Goal: Information Seeking & Learning: Learn about a topic

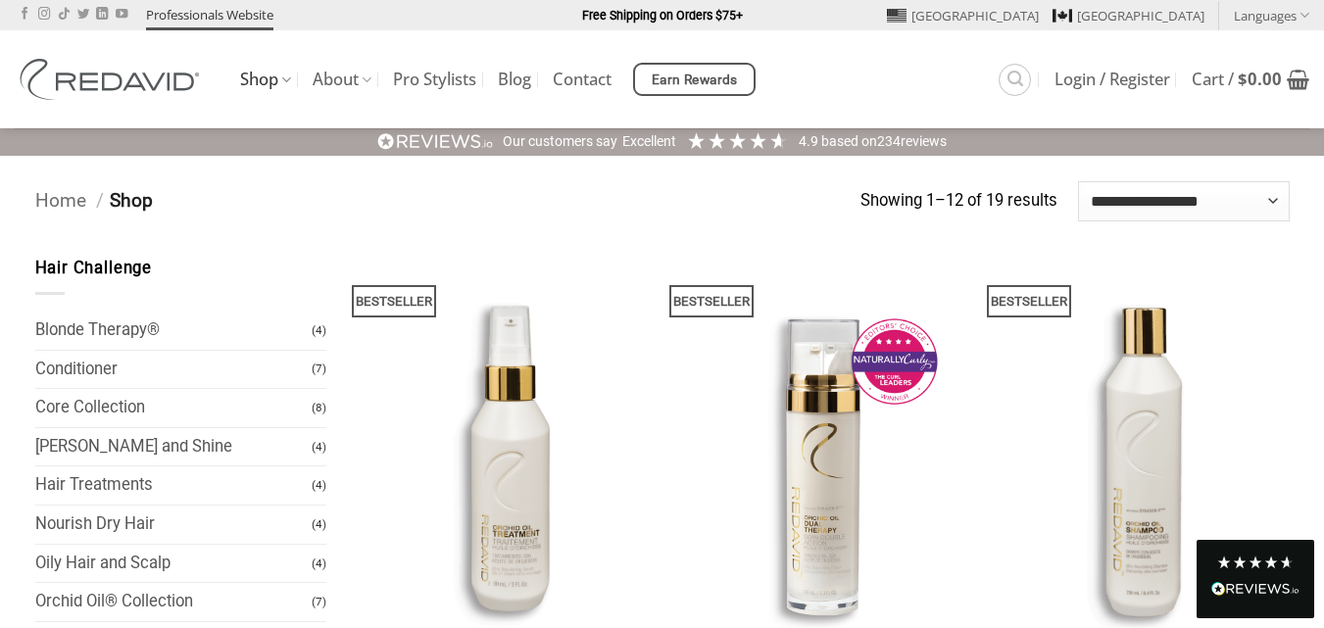
click at [231, 10] on link "Professionals Website" at bounding box center [209, 15] width 127 height 30
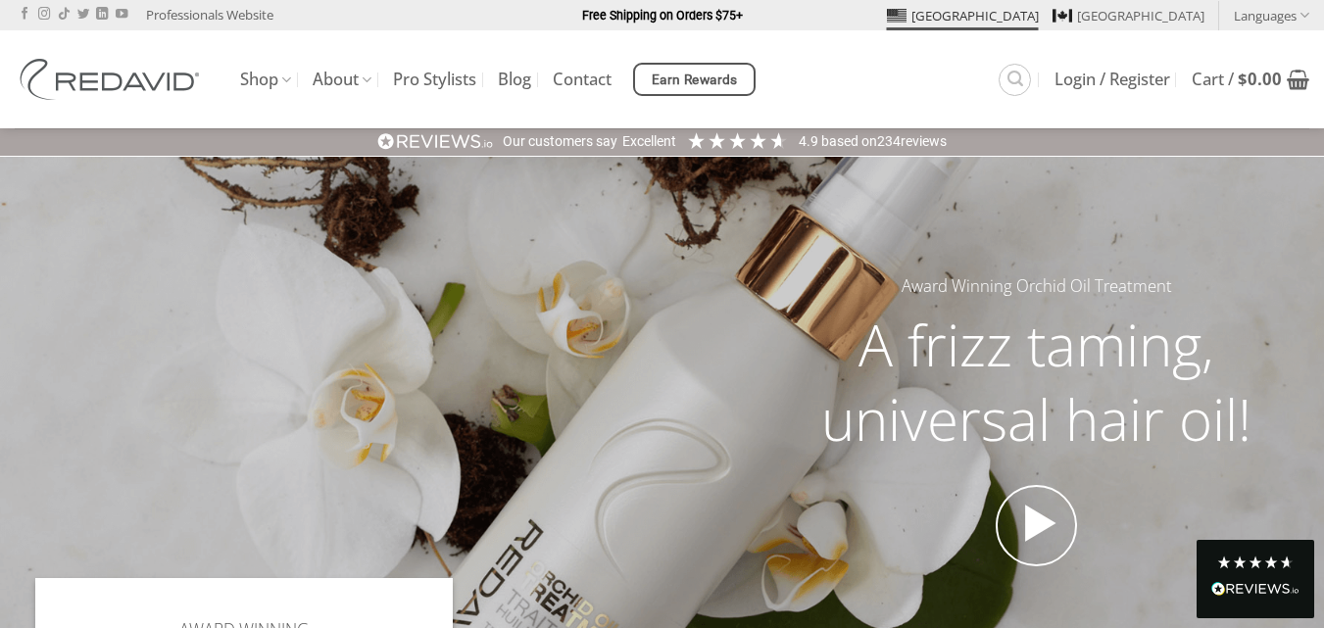
click at [26, 73] on img at bounding box center [113, 79] width 196 height 41
click at [442, 87] on link "Pro Stylists" at bounding box center [434, 79] width 83 height 35
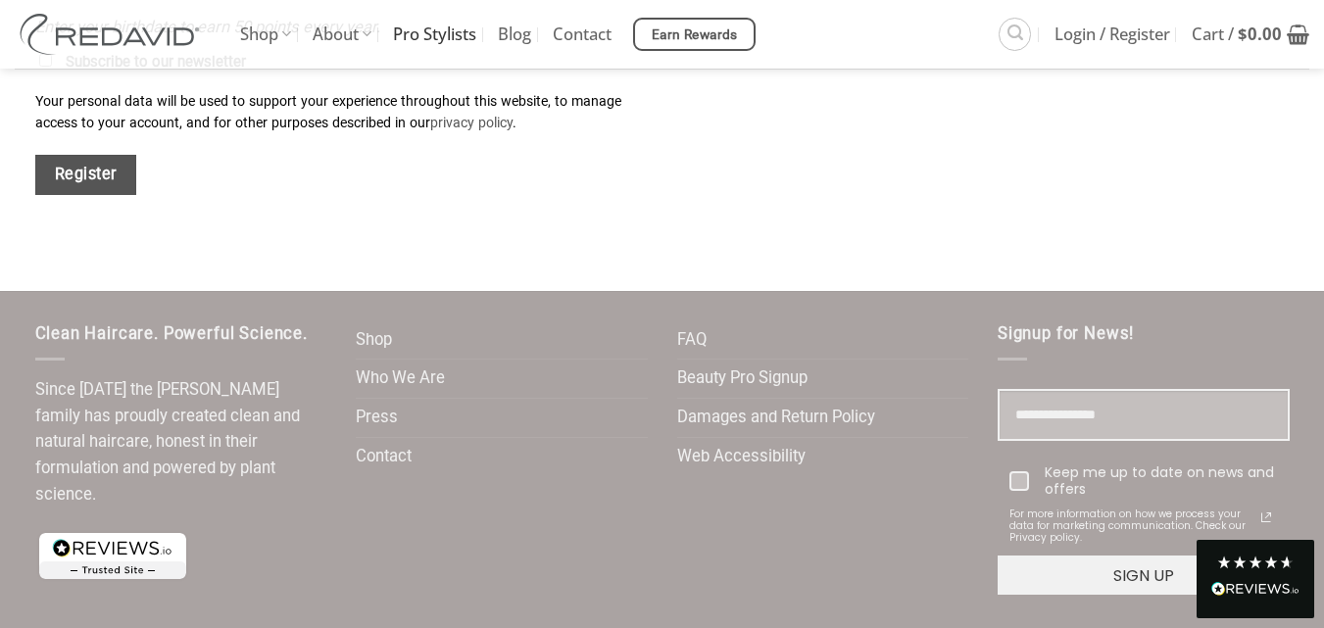
scroll to position [2464, 0]
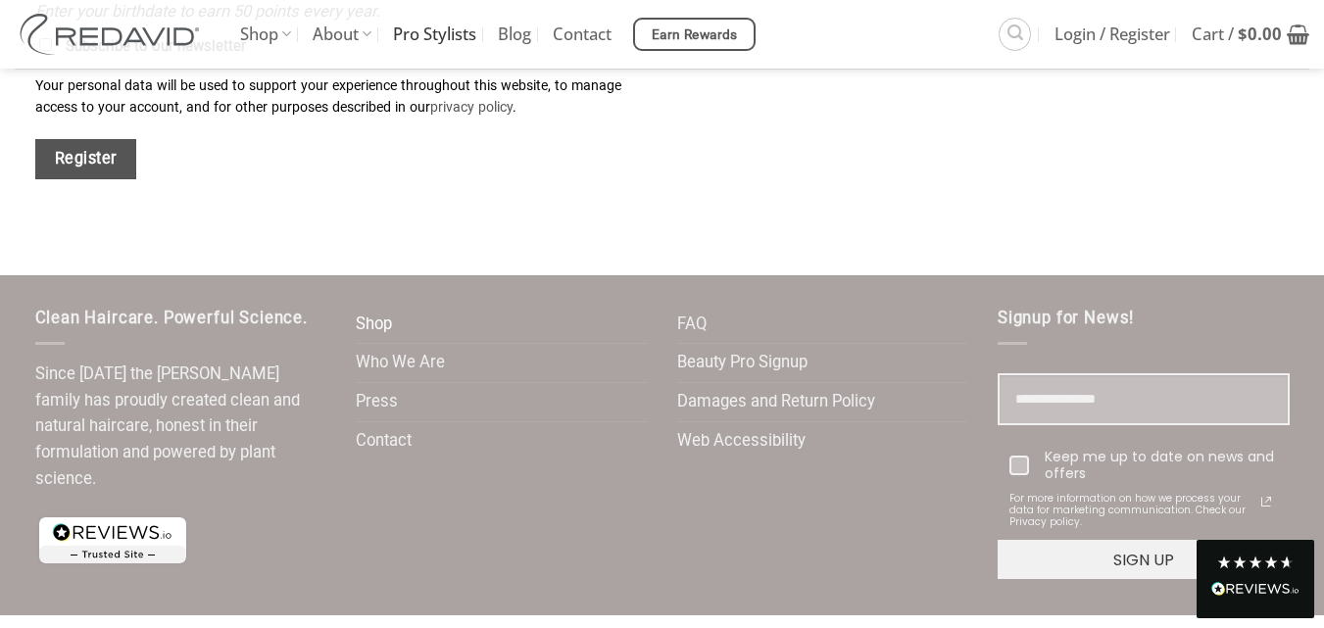
click at [381, 306] on link "Shop" at bounding box center [374, 325] width 36 height 38
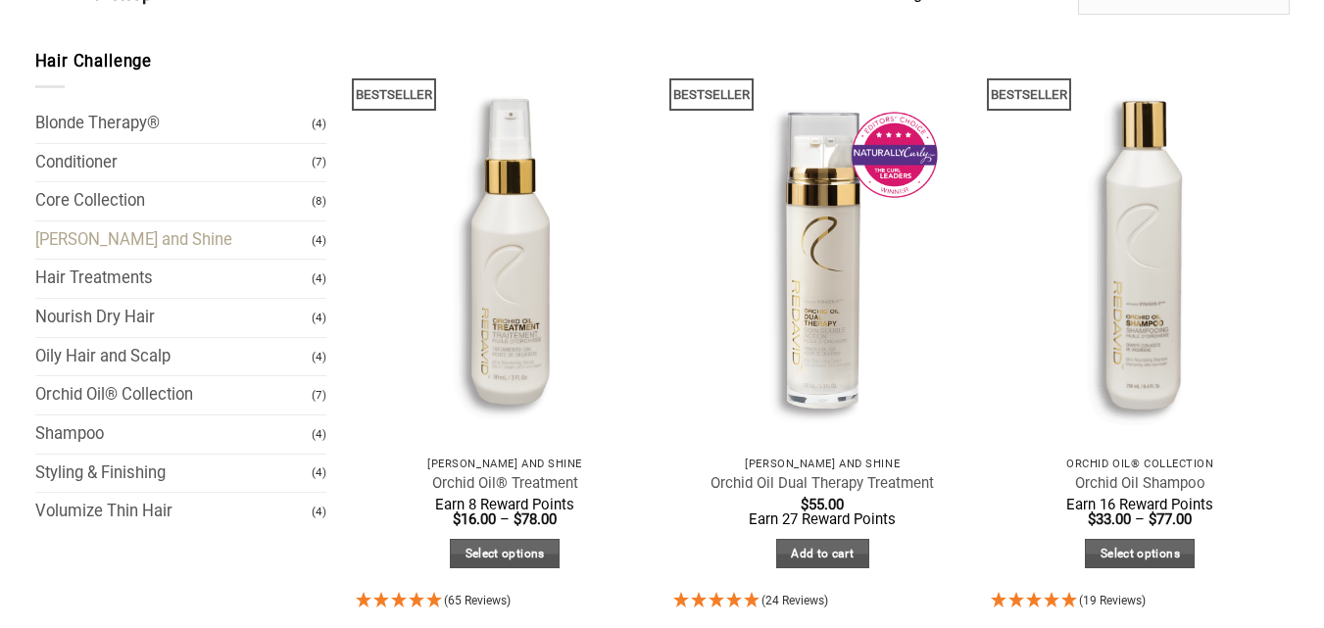
scroll to position [196, 0]
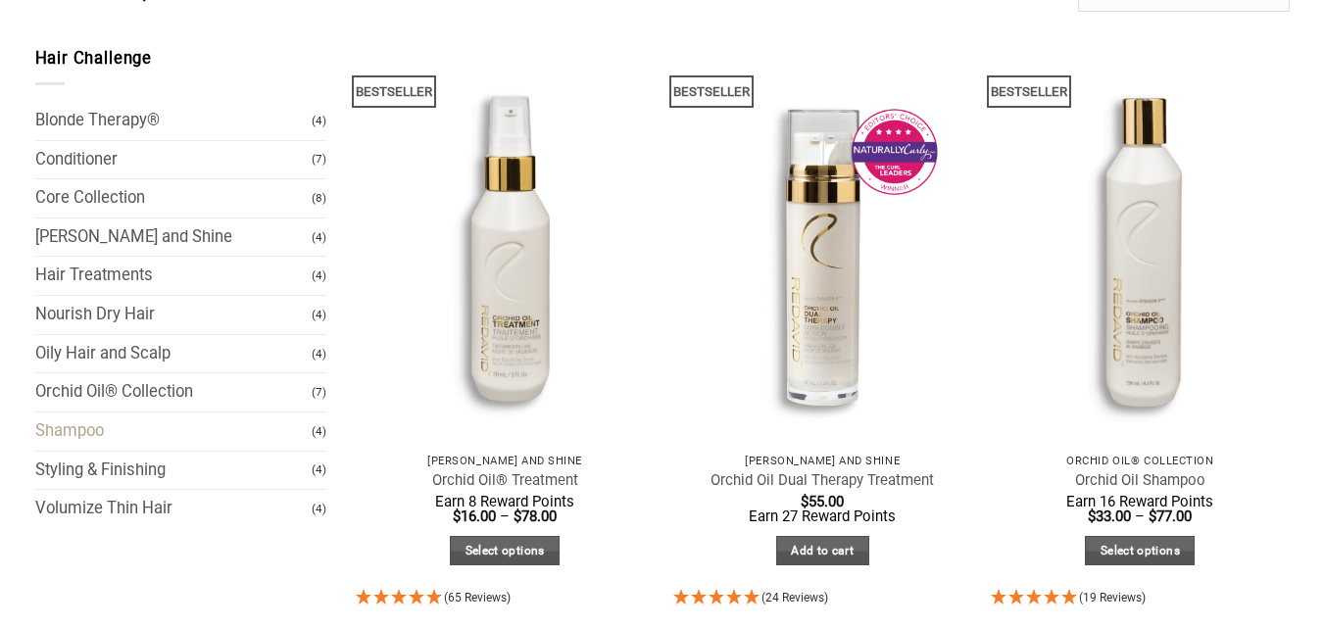
click at [216, 443] on link "Shampoo" at bounding box center [173, 432] width 277 height 38
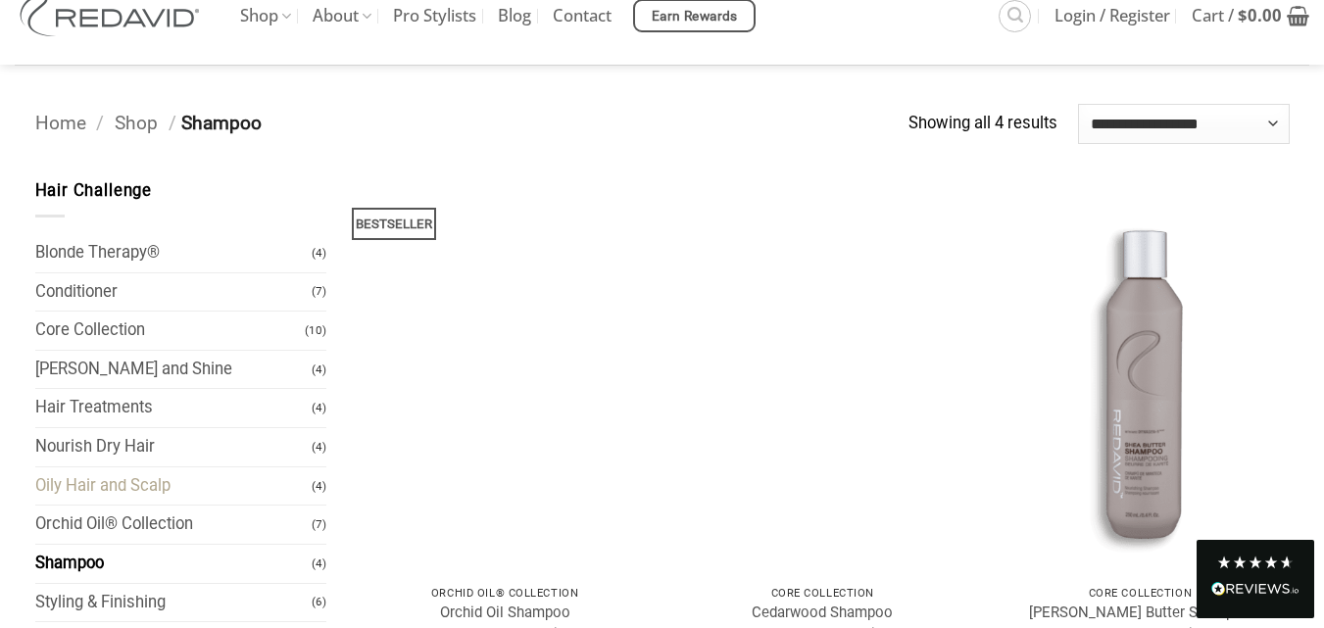
scroll to position [98, 0]
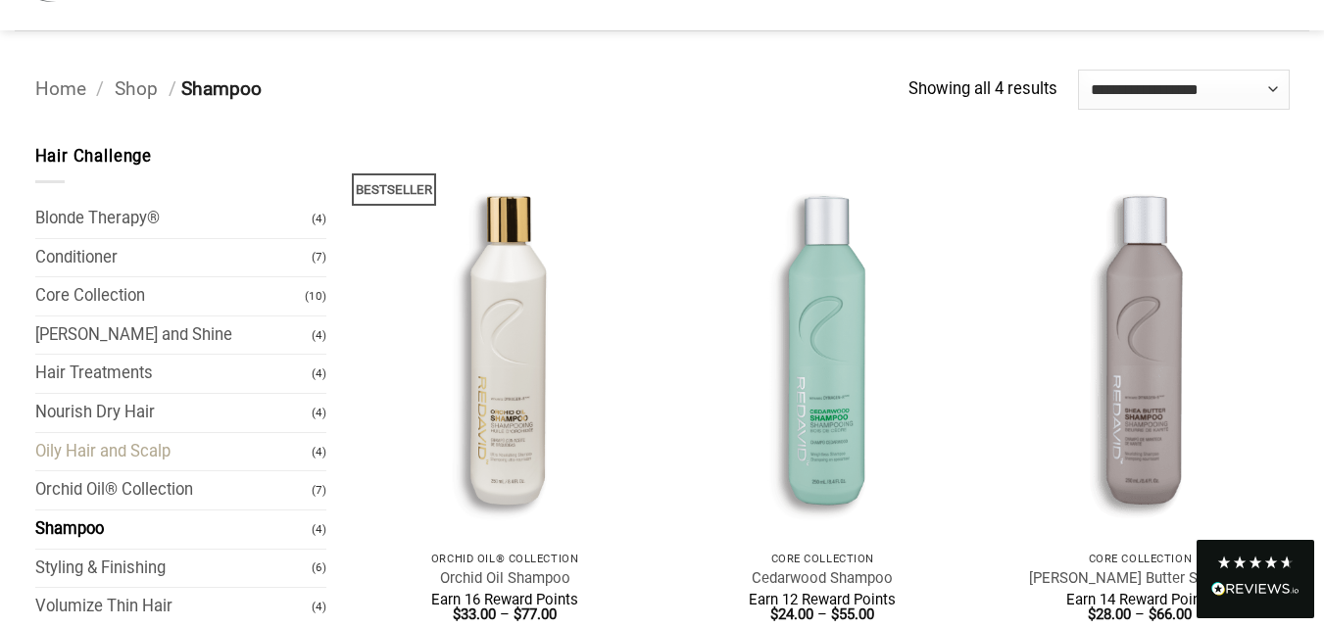
click at [153, 460] on link "Oily Hair and Scalp" at bounding box center [173, 452] width 277 height 38
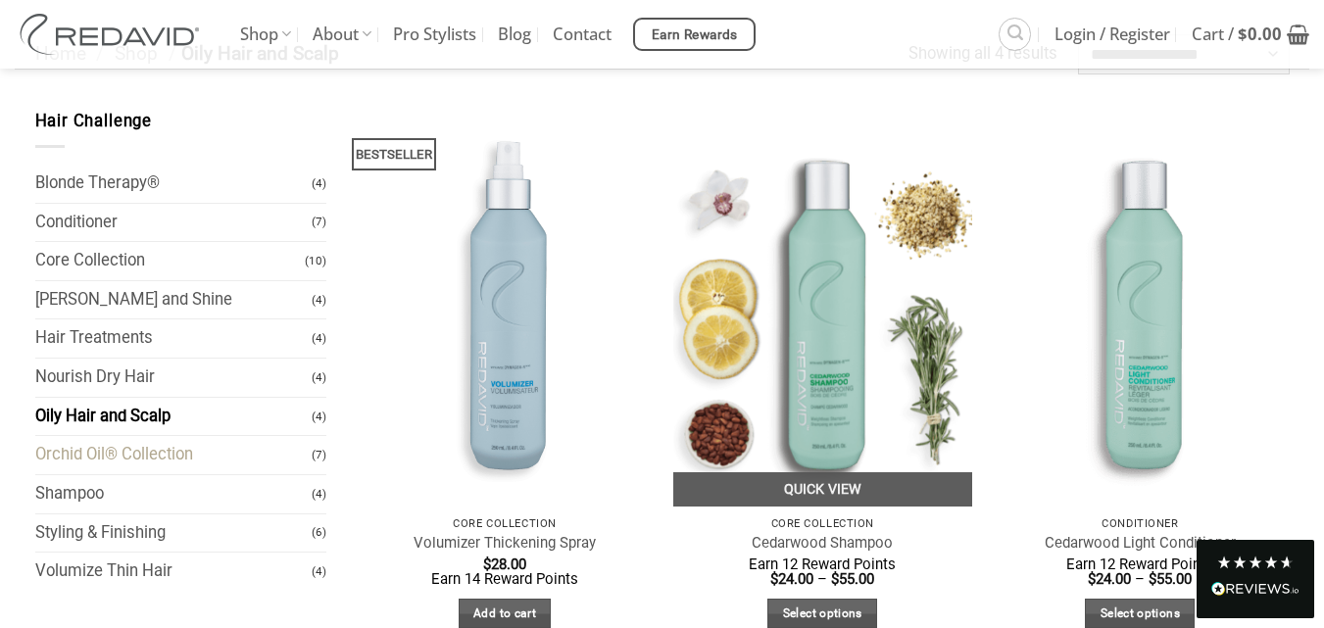
scroll to position [98, 0]
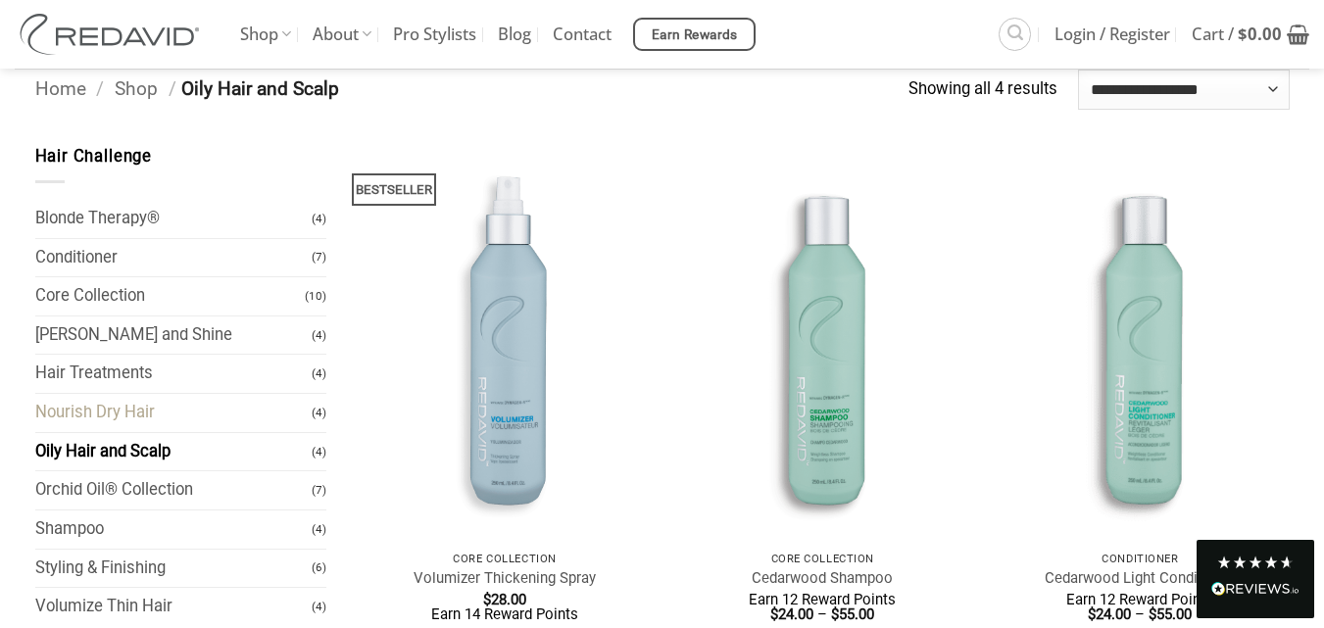
click at [154, 422] on link "Nourish Dry Hair" at bounding box center [173, 413] width 277 height 38
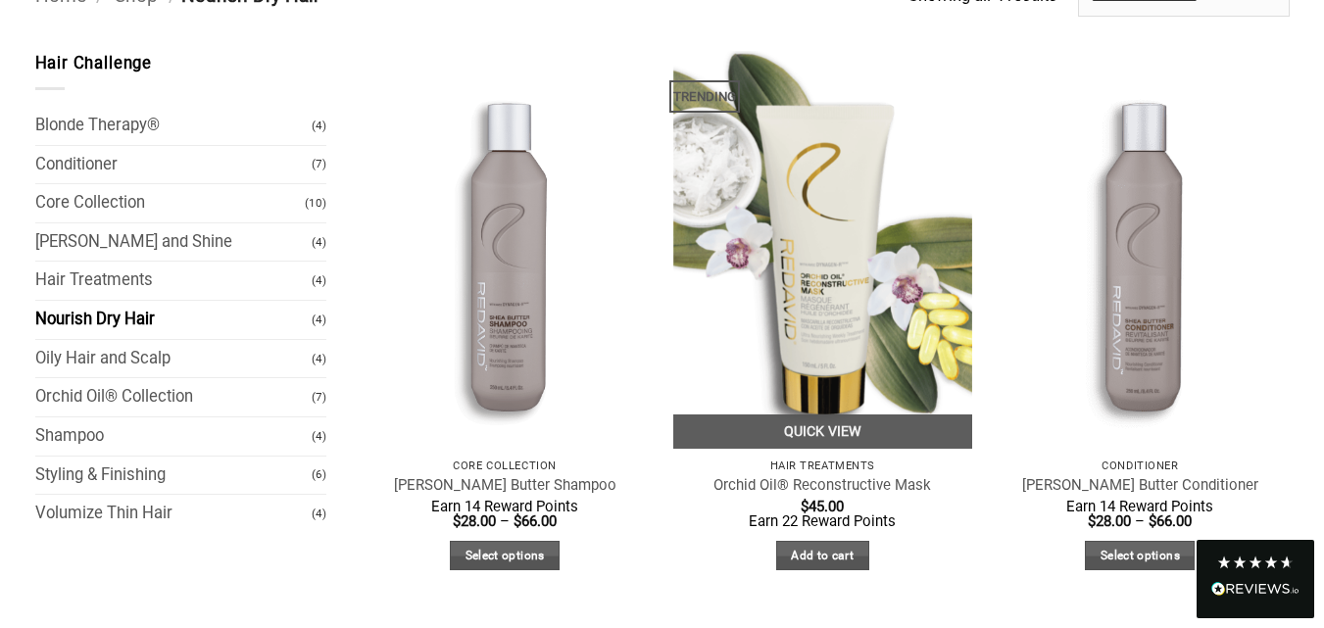
scroll to position [196, 0]
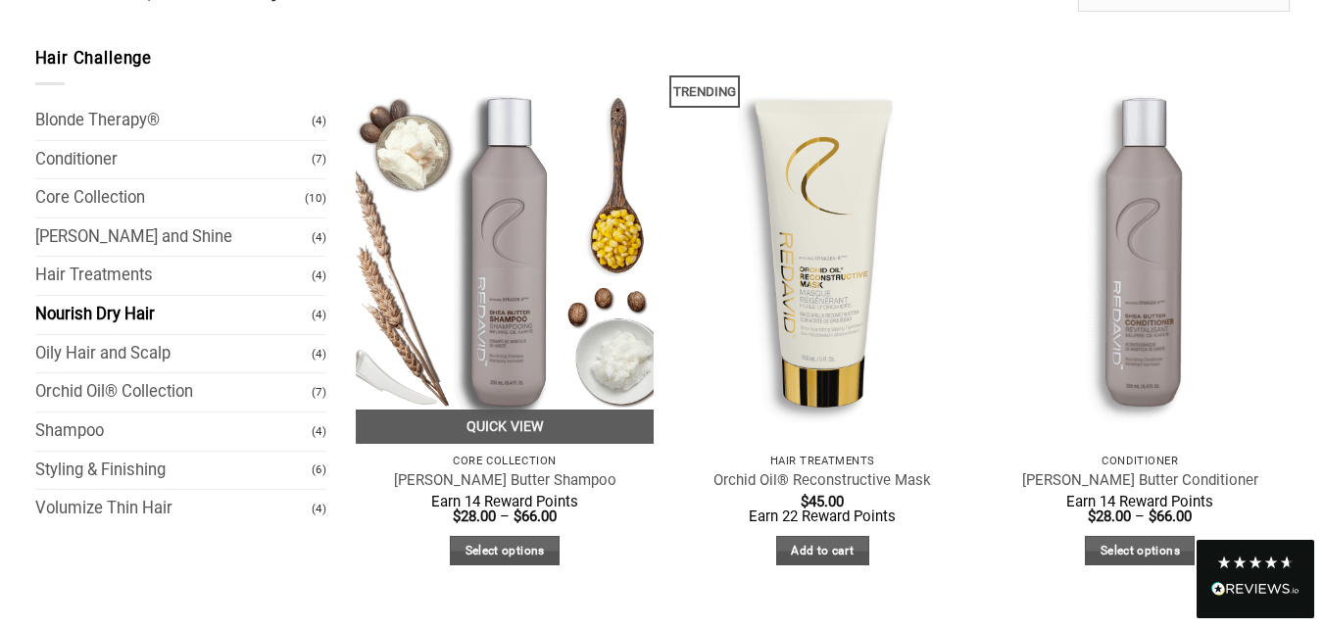
click at [516, 339] on img at bounding box center [505, 245] width 299 height 398
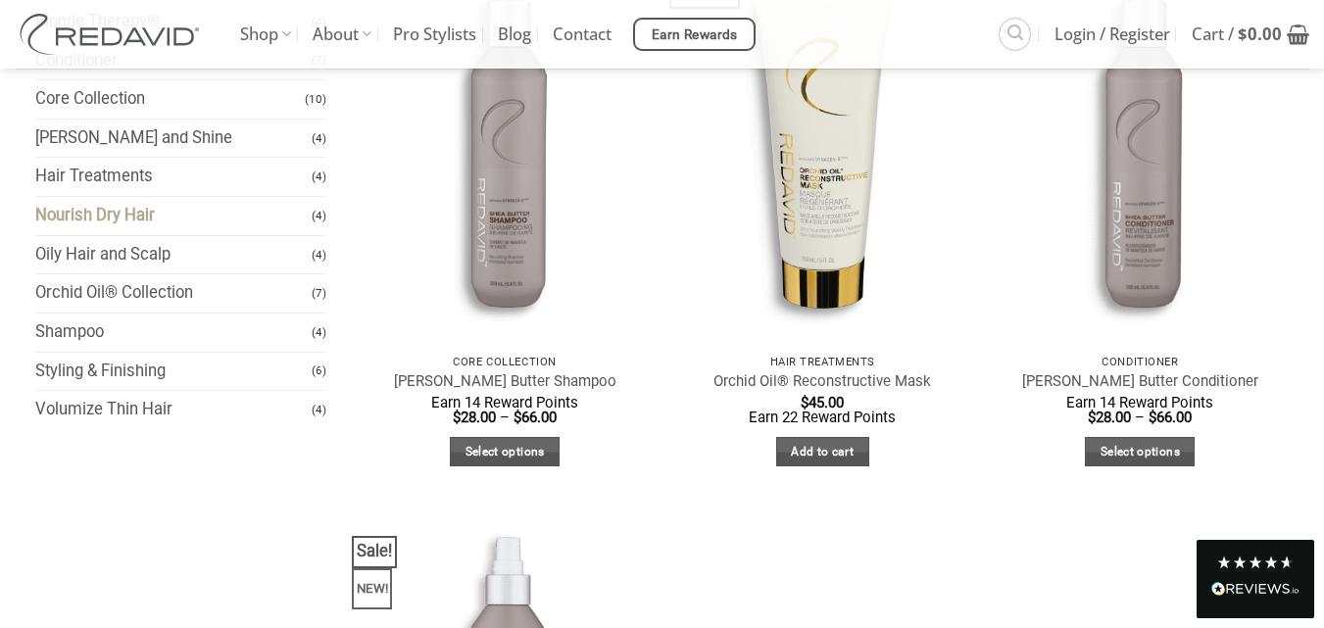
scroll to position [294, 0]
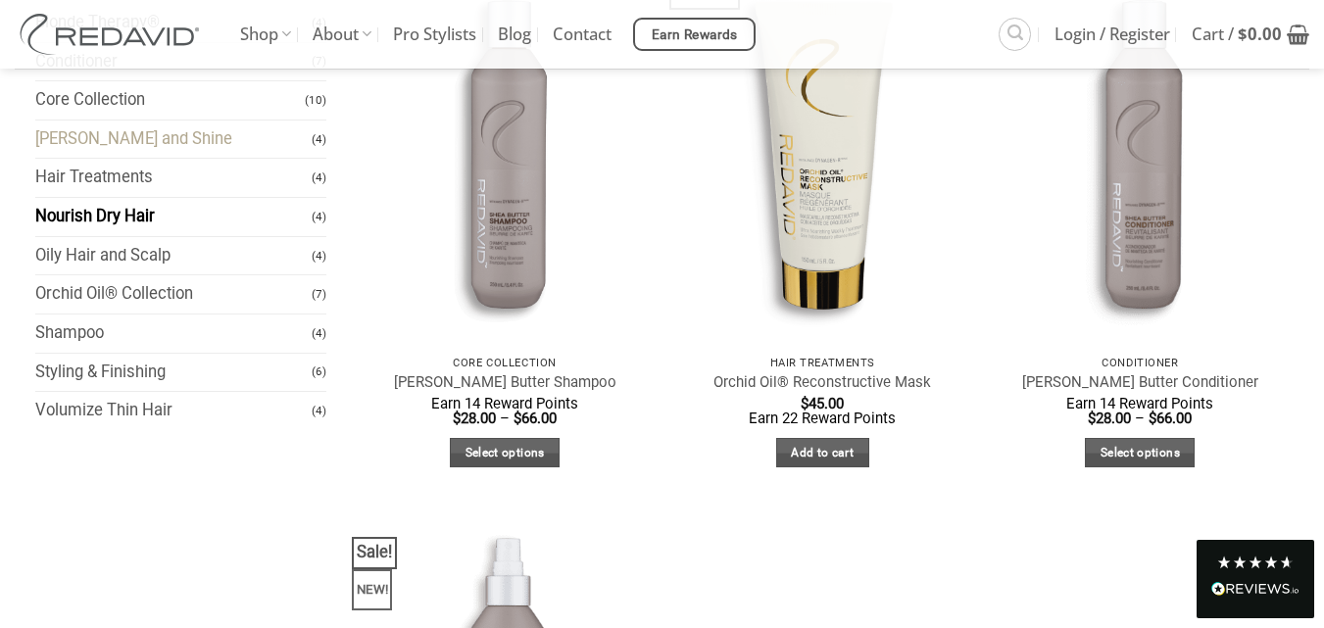
click at [144, 141] on link "Frizz Tame and Shine" at bounding box center [173, 140] width 277 height 38
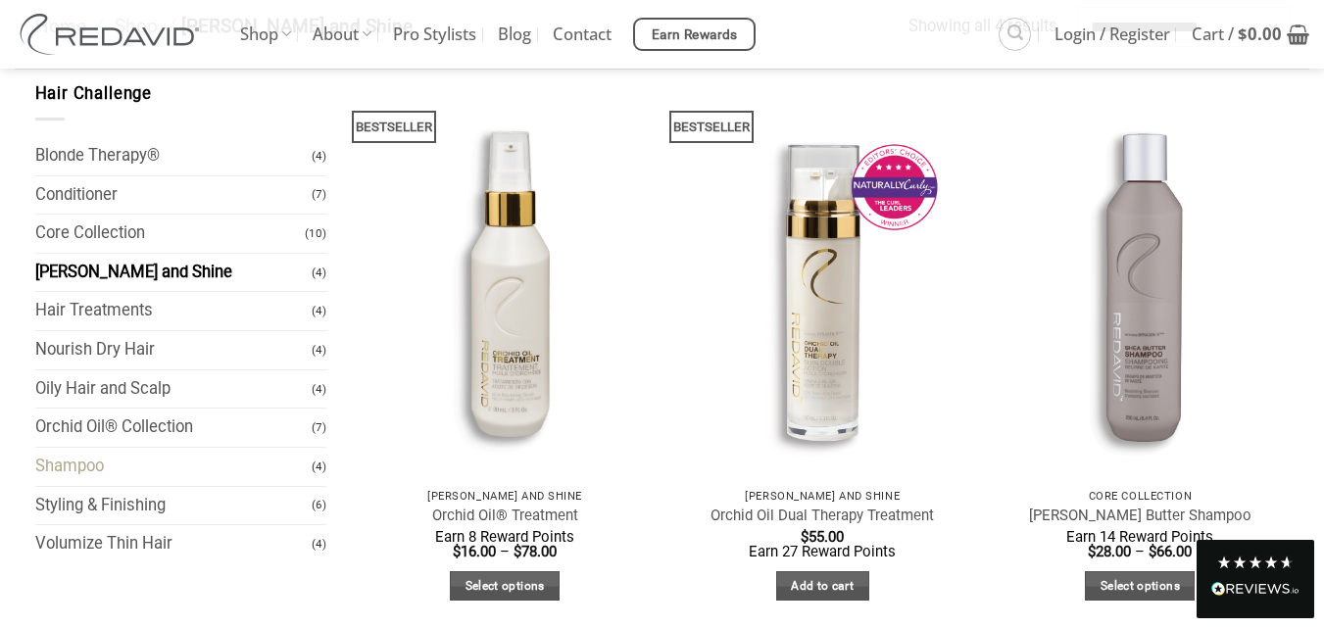
scroll to position [196, 0]
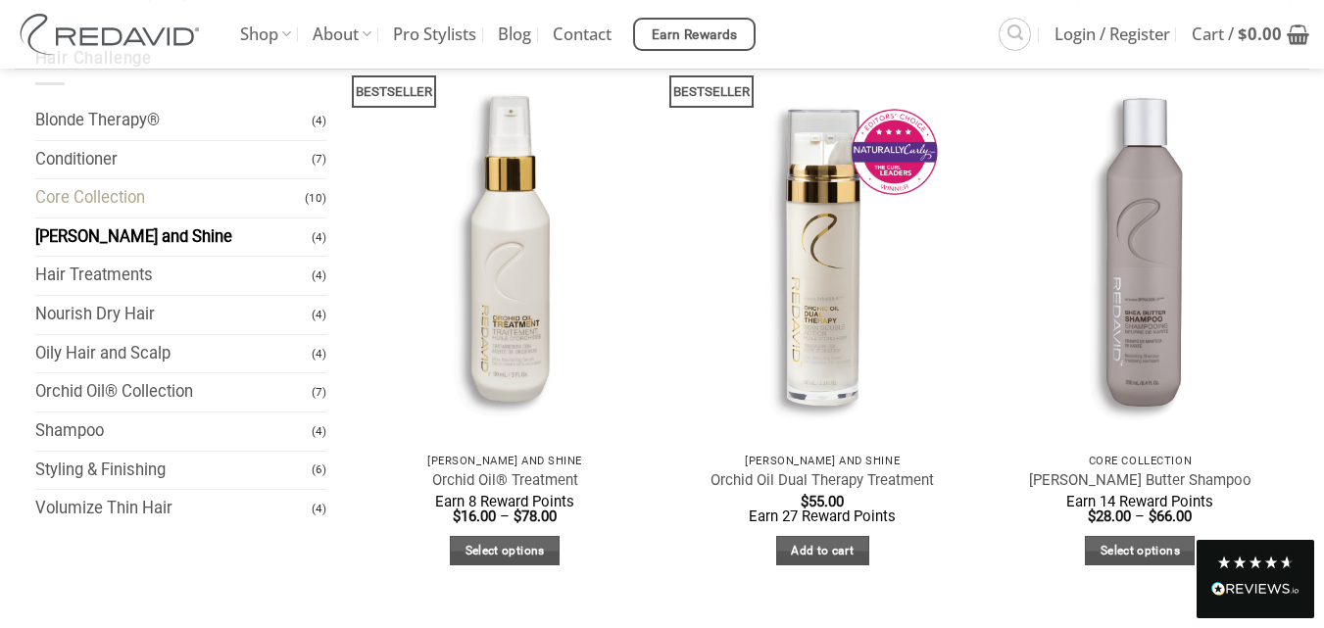
click at [171, 198] on link "Core Collection" at bounding box center [170, 198] width 271 height 38
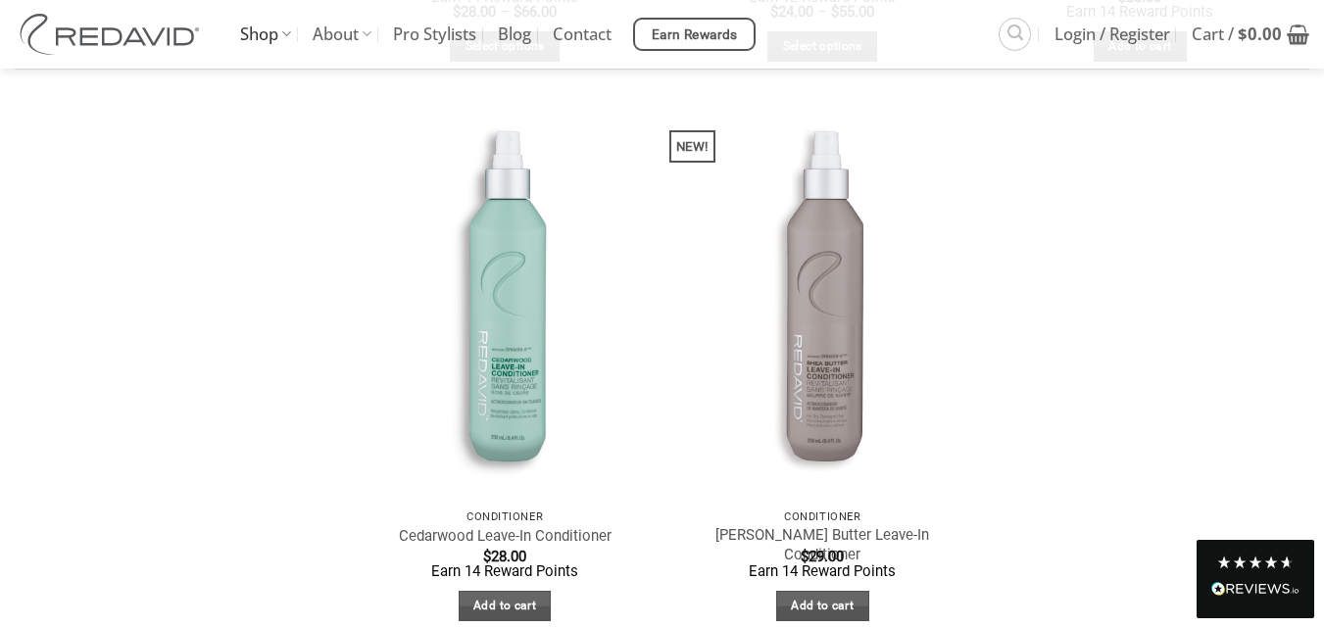
scroll to position [1372, 0]
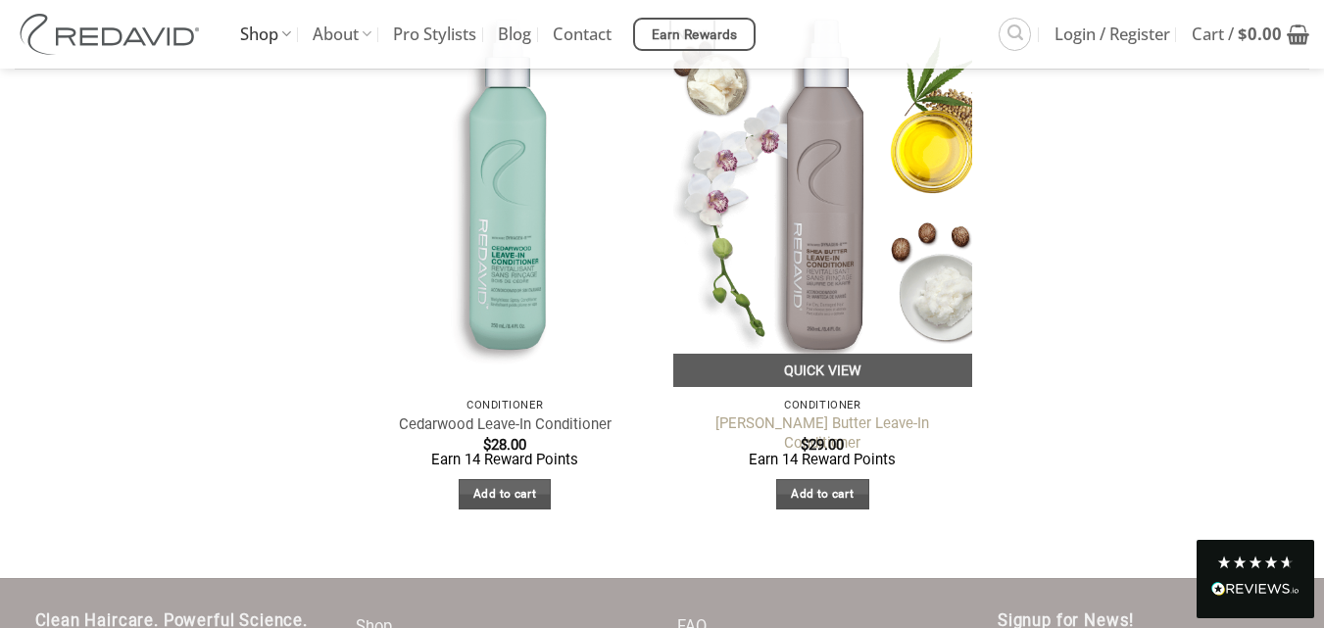
click at [847, 426] on link "Shea Butter Leave-In Conditioner" at bounding box center [822, 434] width 279 height 38
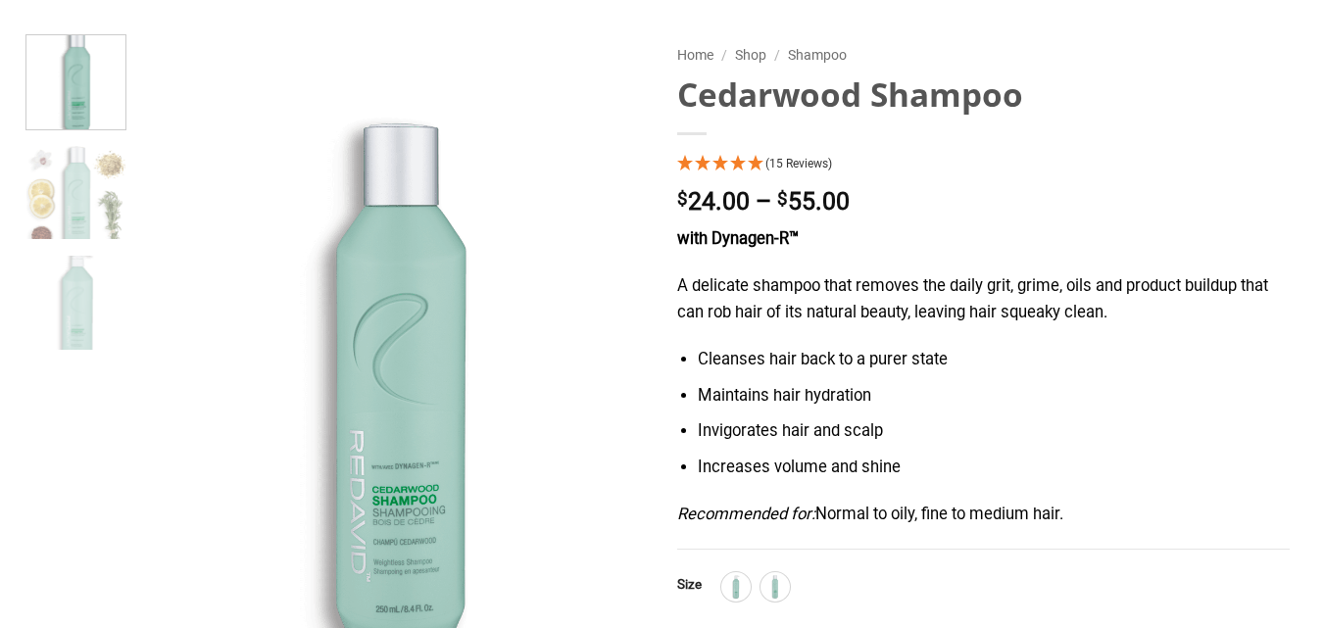
scroll to position [196, 0]
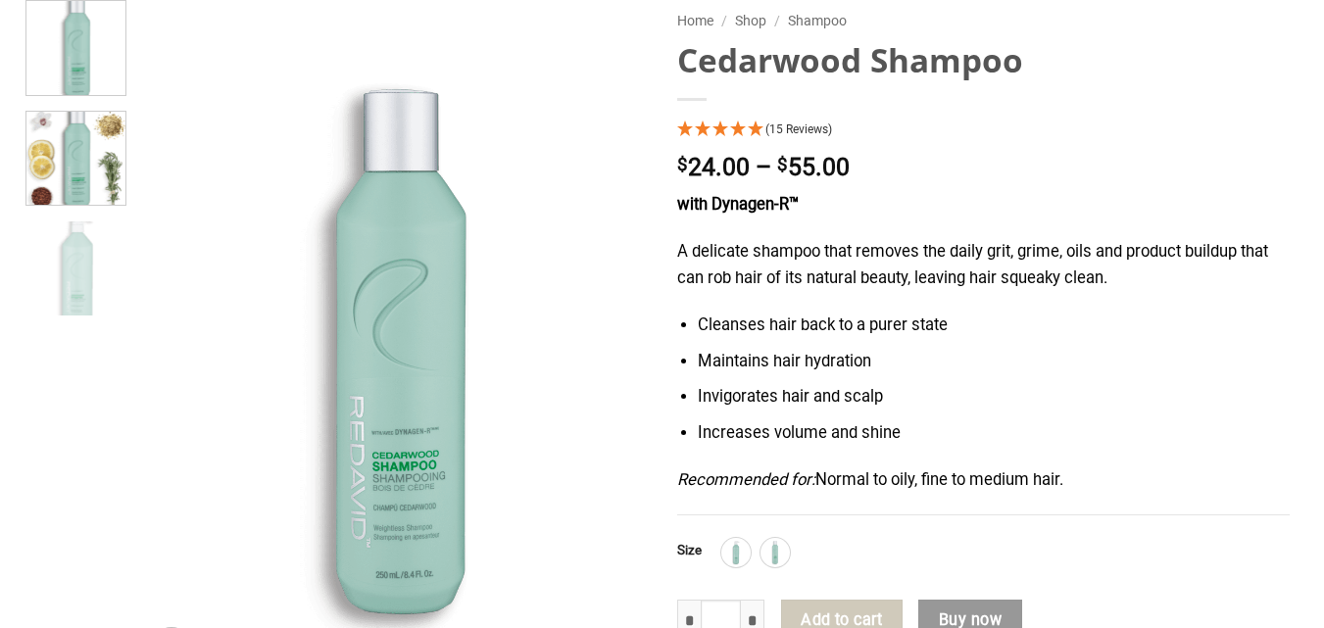
click at [85, 191] on img at bounding box center [75, 156] width 99 height 99
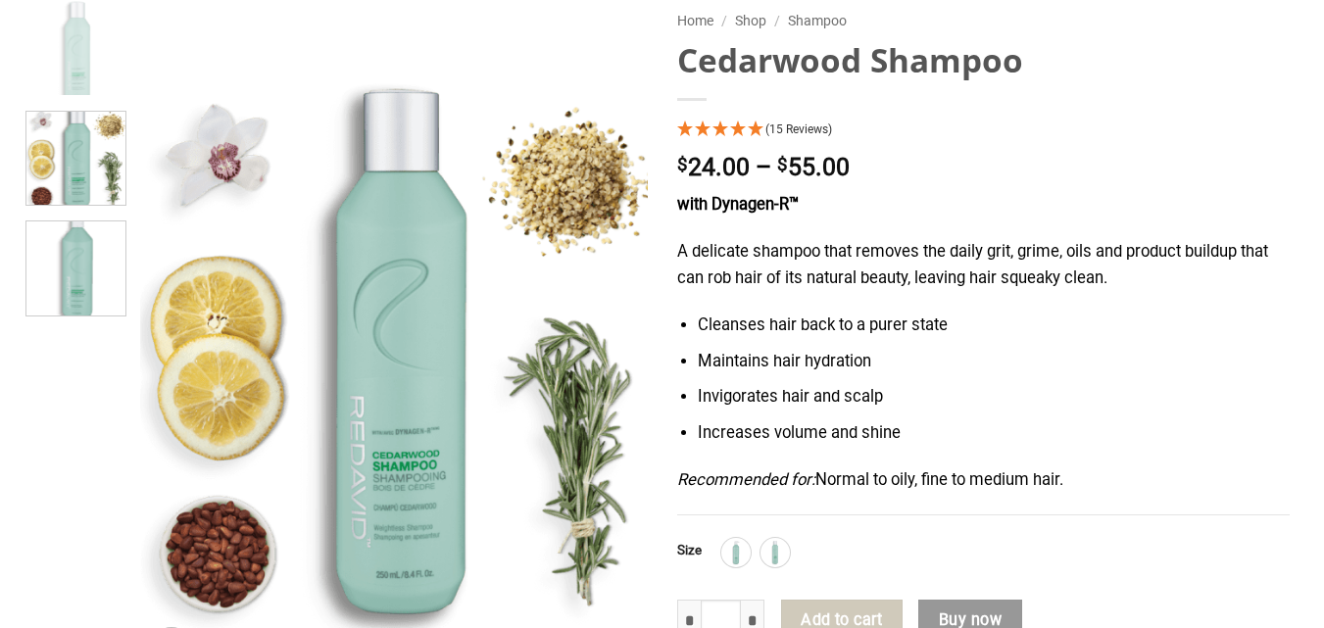
click at [74, 253] on img at bounding box center [75, 266] width 99 height 99
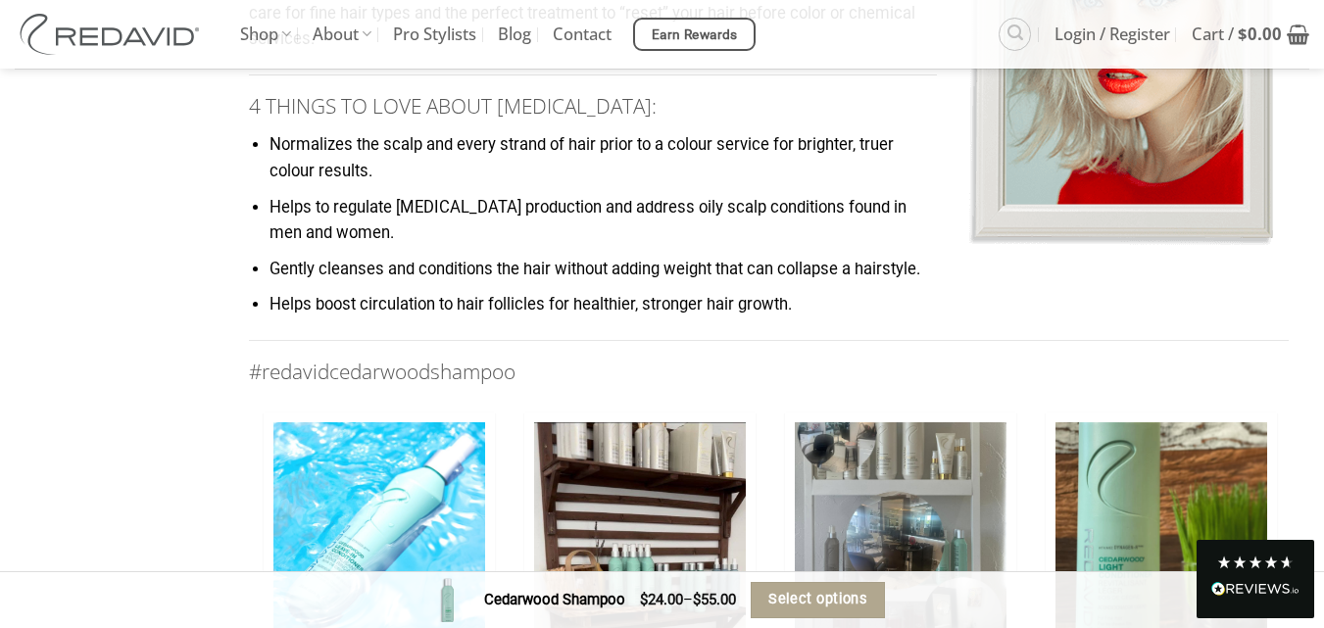
scroll to position [2255, 0]
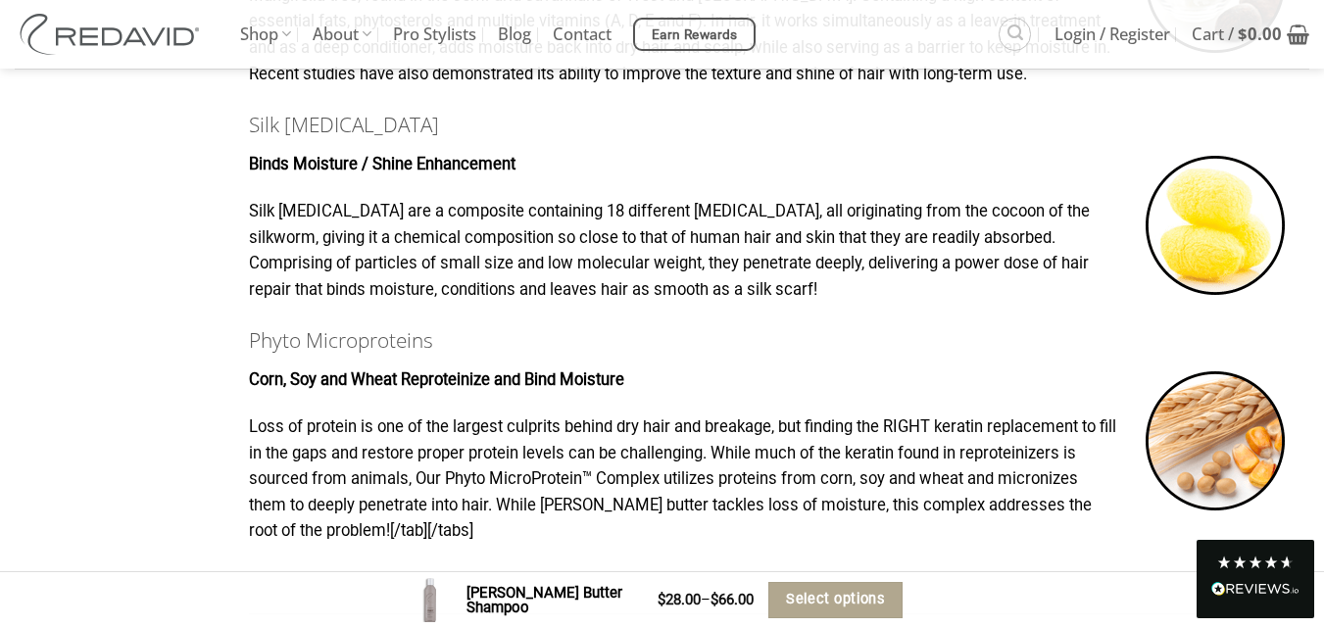
scroll to position [1386, 0]
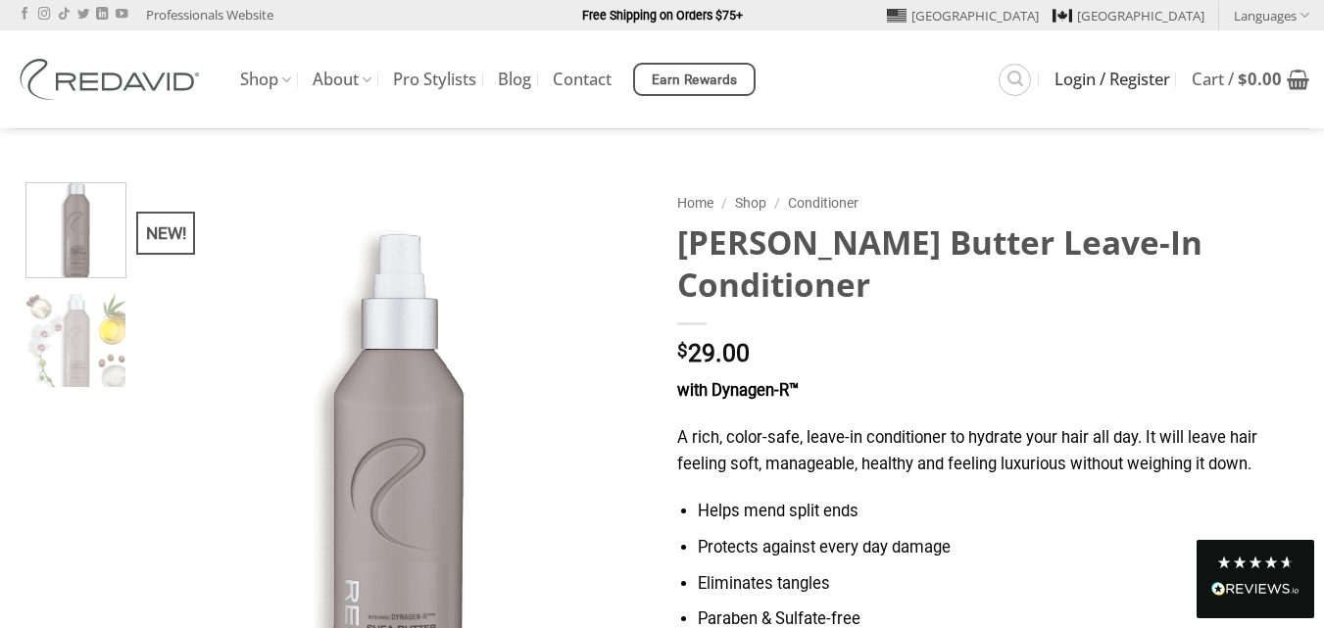
type input "**********"
click at [1073, 87] on span "Login / Register" at bounding box center [1113, 80] width 116 height 16
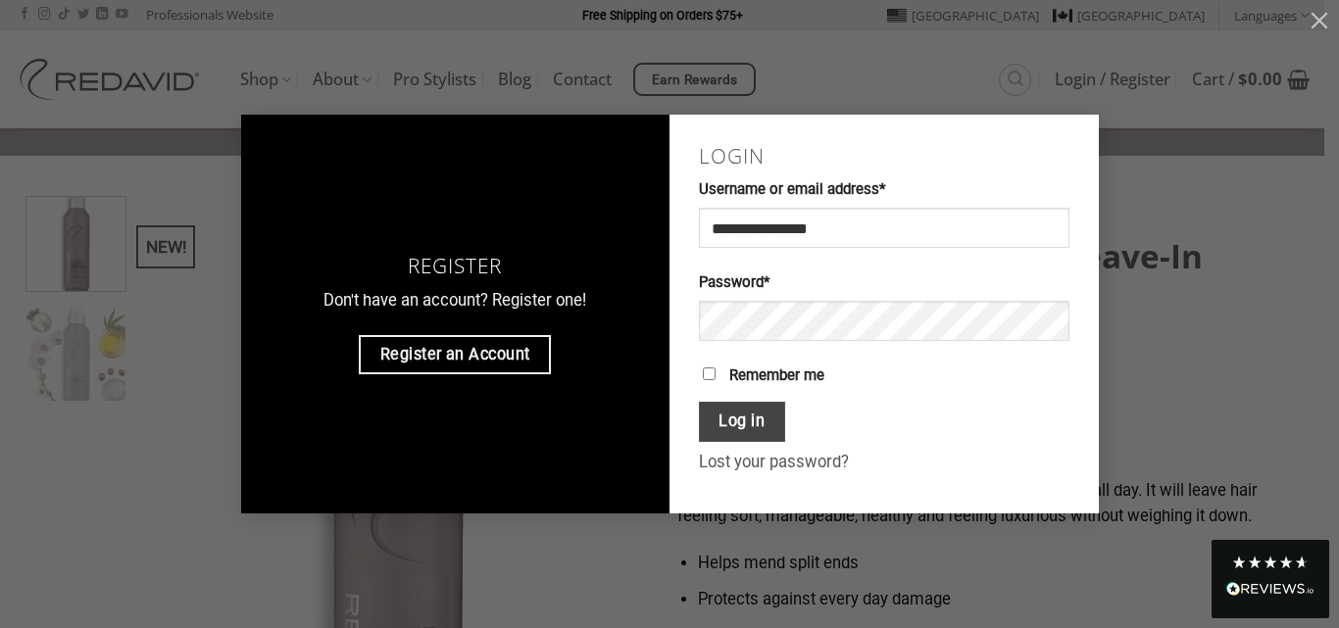
click at [770, 429] on button "Log in" at bounding box center [742, 422] width 86 height 40
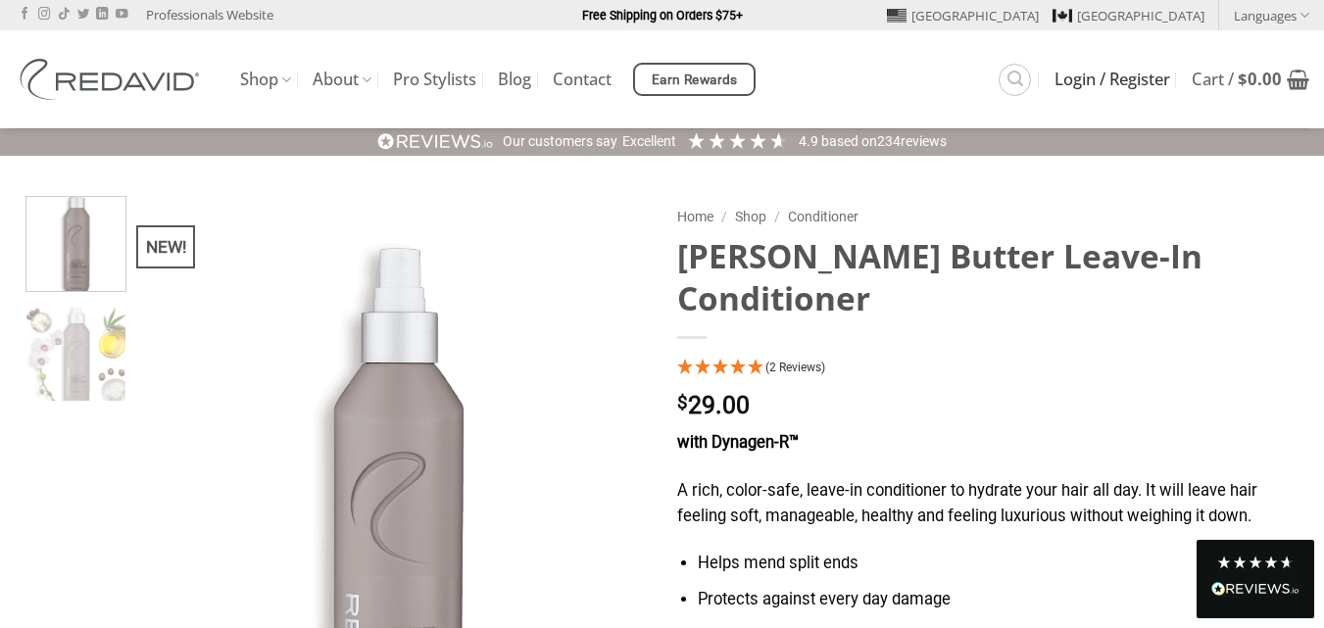
click at [1086, 81] on span "Login / Register" at bounding box center [1113, 80] width 116 height 16
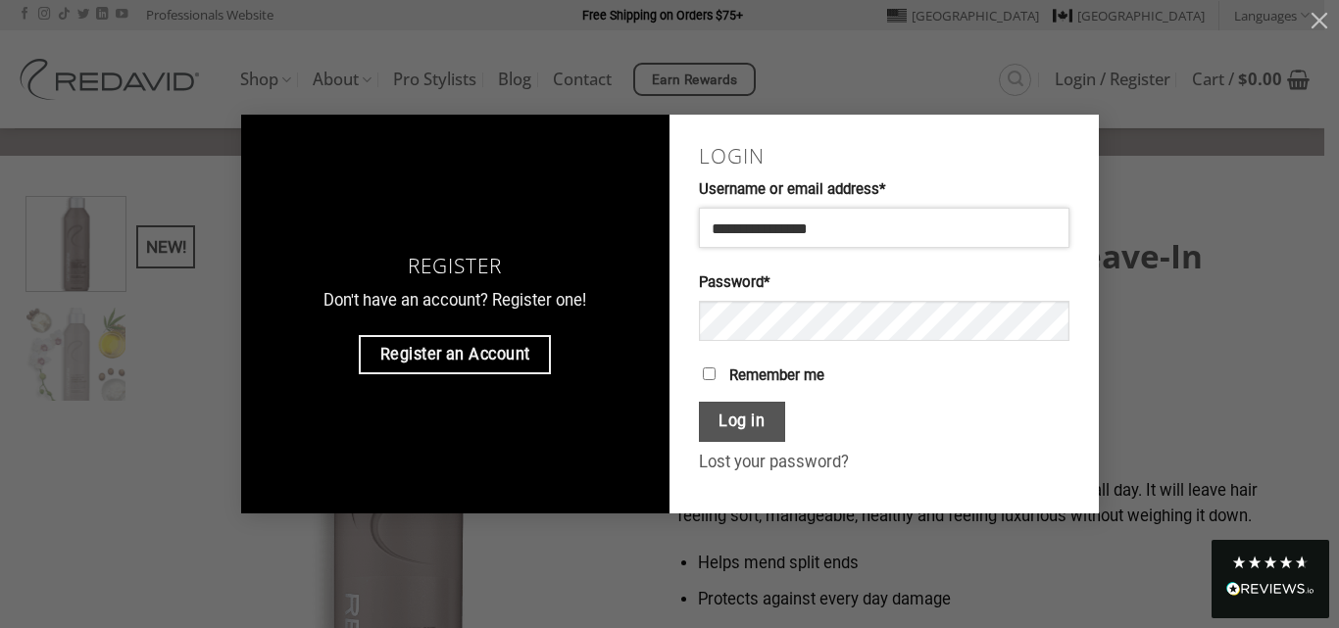
click at [869, 232] on input "**********" at bounding box center [884, 227] width 371 height 39
drag, startPoint x: 869, startPoint y: 232, endPoint x: 789, endPoint y: 217, distance: 81.9
click at [789, 217] on input "**********" at bounding box center [884, 227] width 371 height 39
type input "*"
type input "**********"
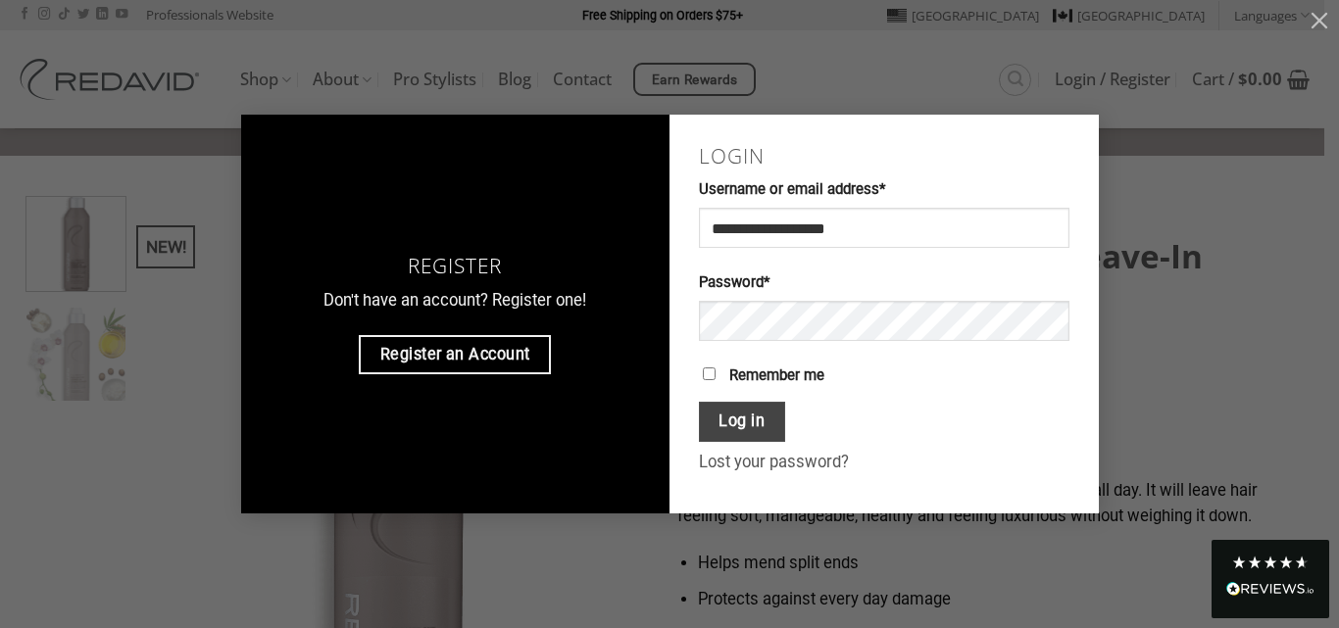
click at [726, 433] on button "Log in" at bounding box center [742, 422] width 86 height 40
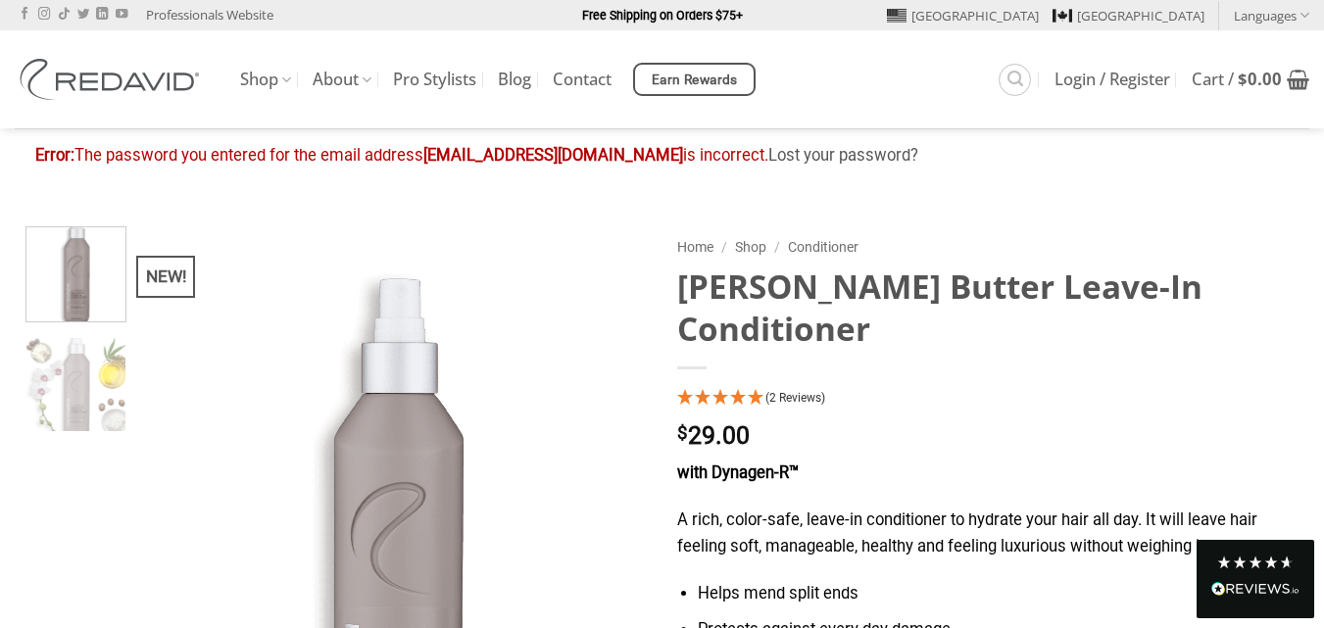
click at [421, 161] on div "Error: The password you entered for the email address Theaology@gmail.com is in…" at bounding box center [662, 156] width 1255 height 26
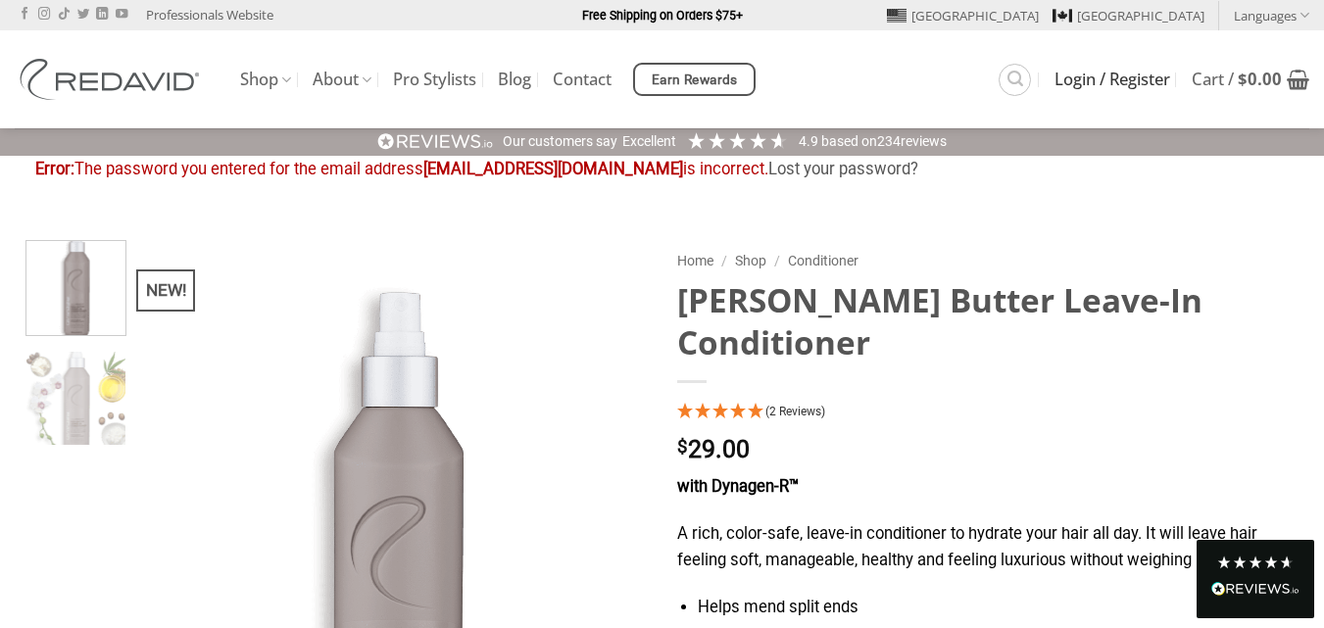
click at [1098, 72] on span "Login / Register" at bounding box center [1113, 80] width 116 height 16
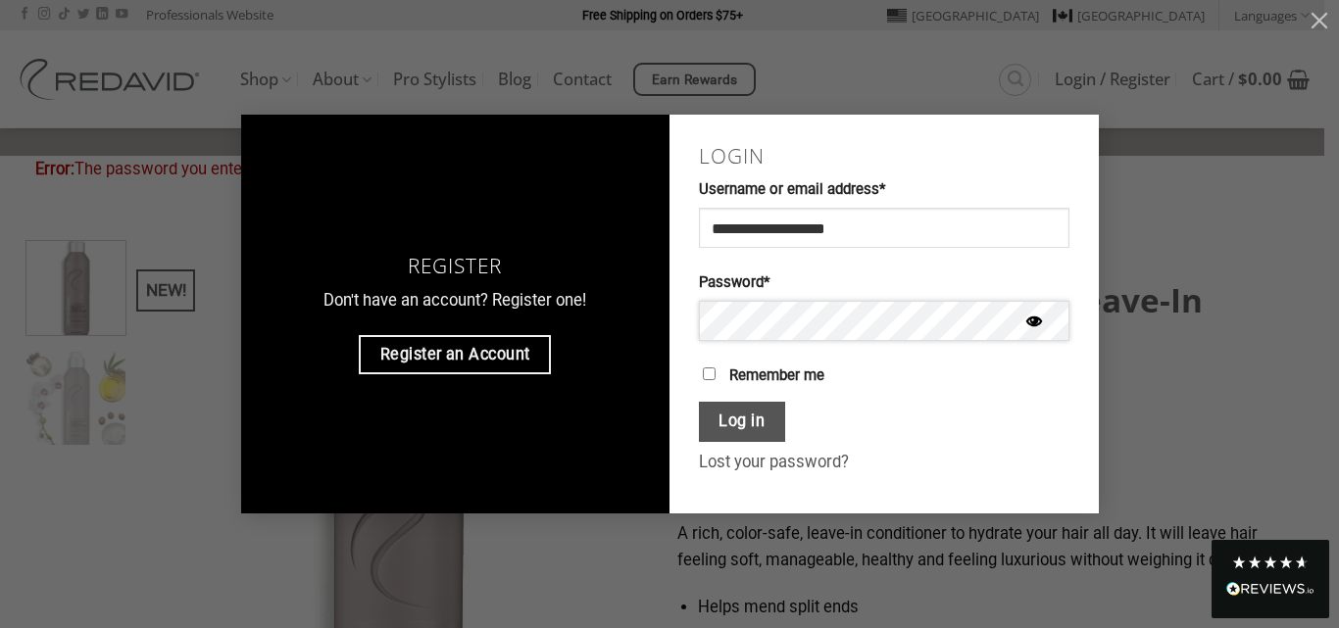
click at [622, 309] on div "**********" at bounding box center [670, 314] width 858 height 399
click at [1046, 326] on button "Show password" at bounding box center [1034, 323] width 37 height 44
click at [937, 223] on input "**********" at bounding box center [884, 227] width 371 height 39
click at [768, 423] on button "Log in" at bounding box center [742, 422] width 86 height 40
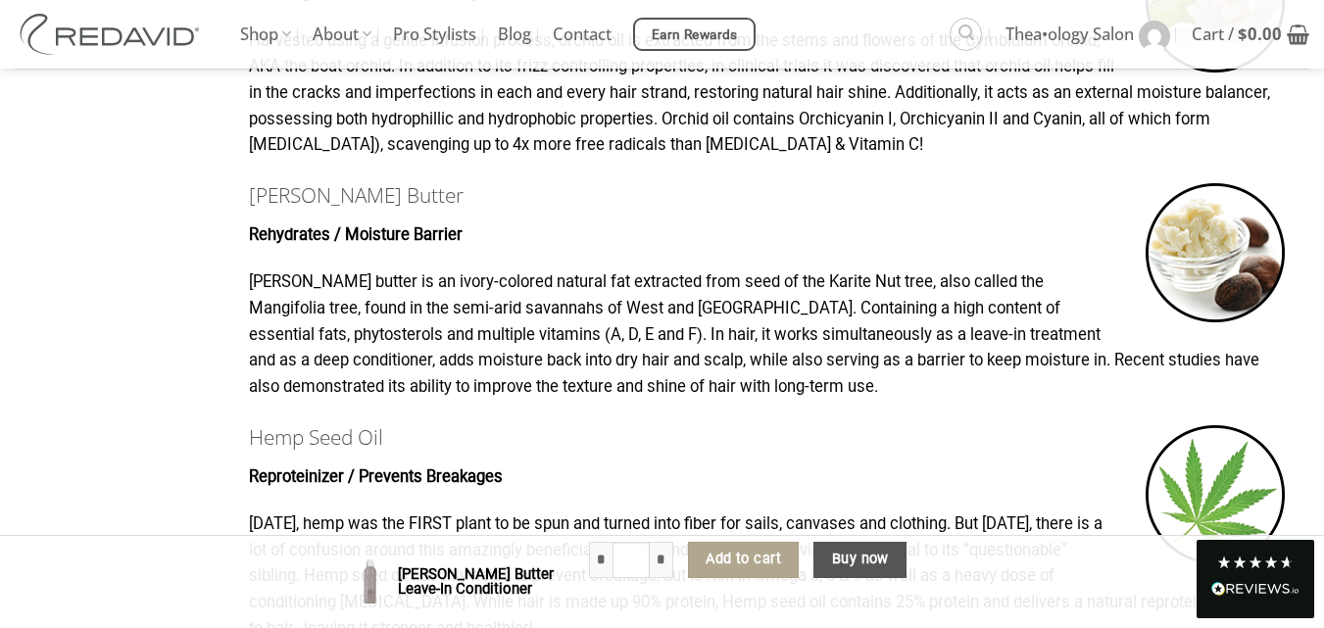
scroll to position [980, 0]
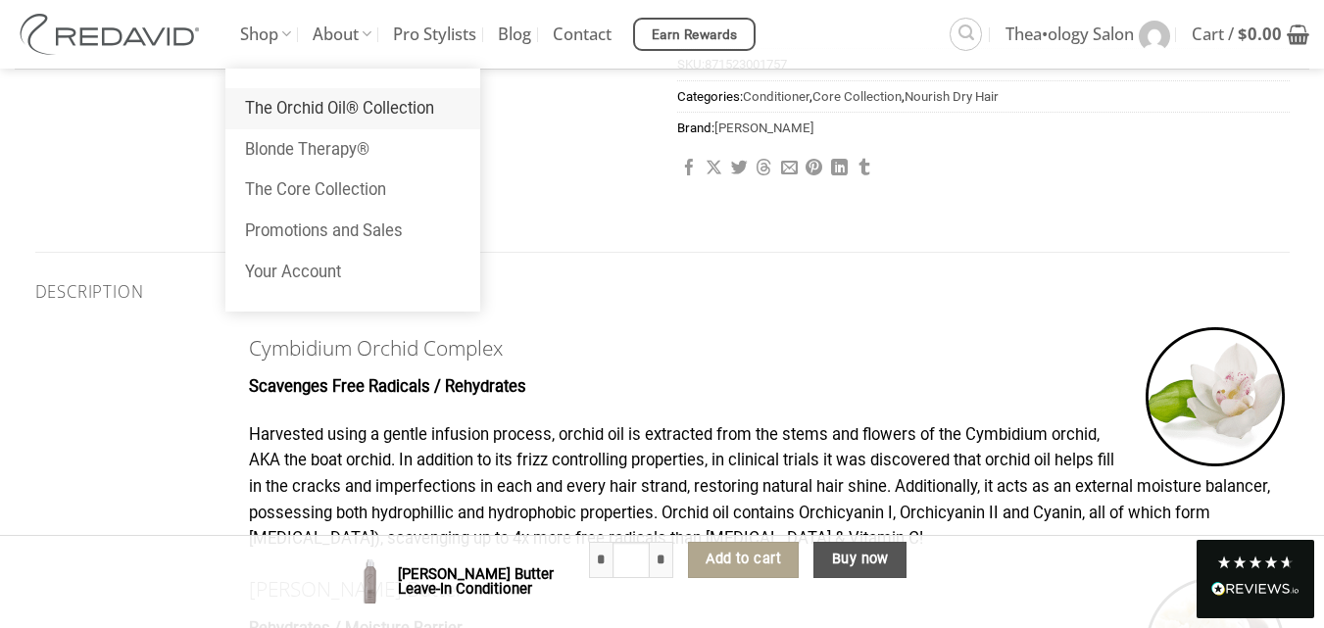
click at [322, 117] on link "The Orchid Oil® Collection" at bounding box center [352, 108] width 255 height 41
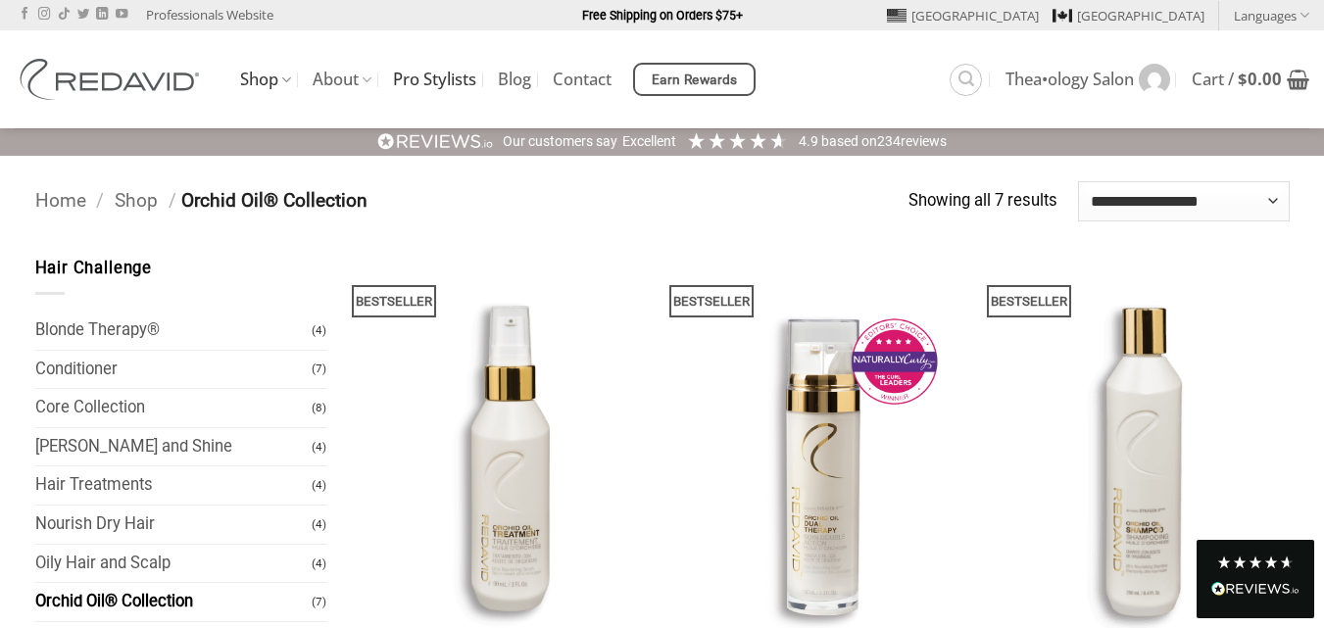
click at [446, 76] on link "Pro Stylists" at bounding box center [434, 79] width 83 height 35
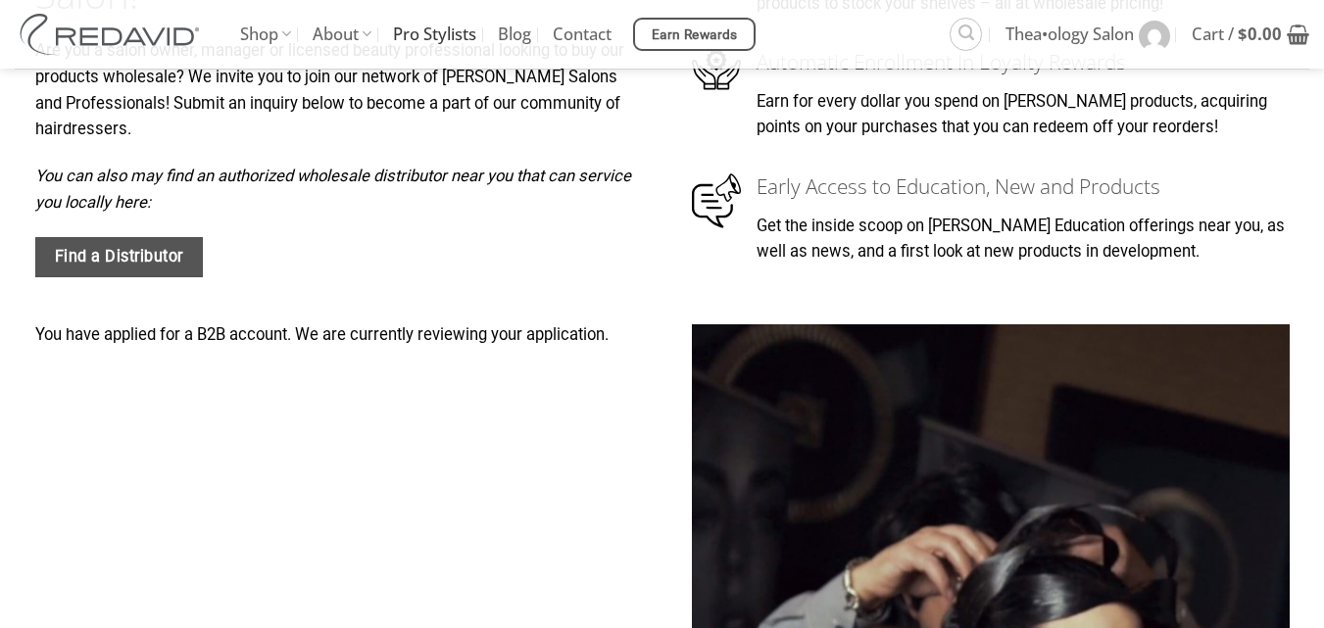
scroll to position [196, 0]
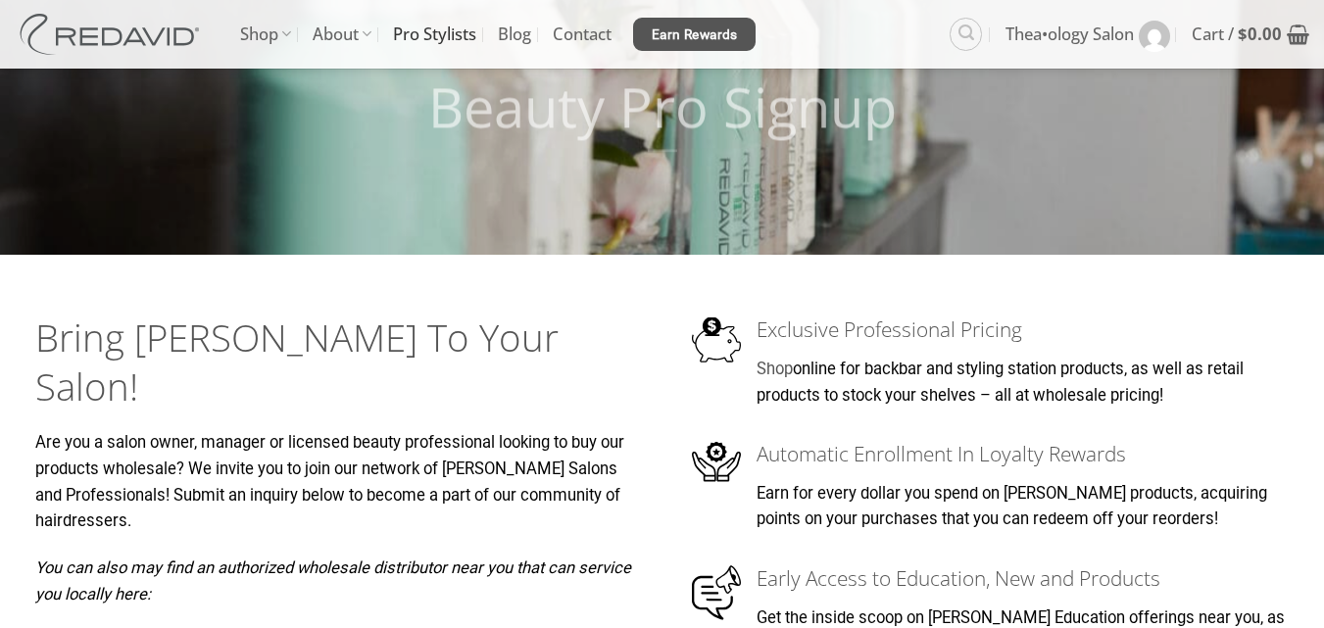
click at [715, 35] on span "Earn Rewards" at bounding box center [695, 36] width 86 height 22
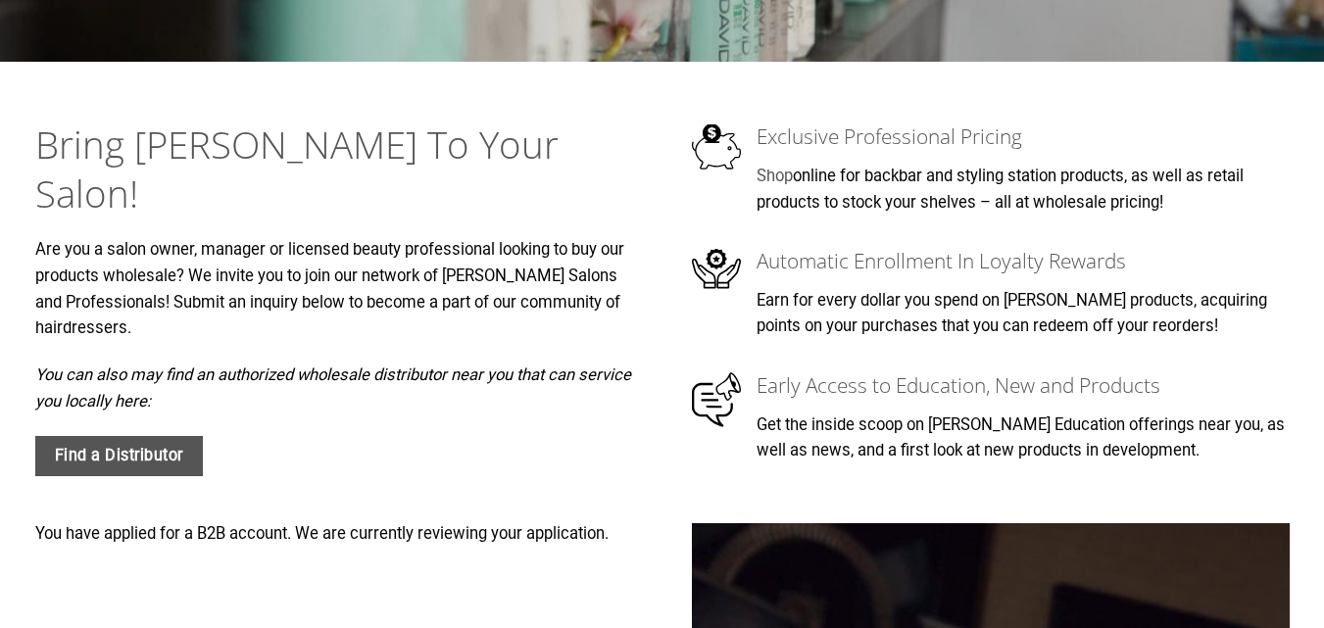
scroll to position [392, 0]
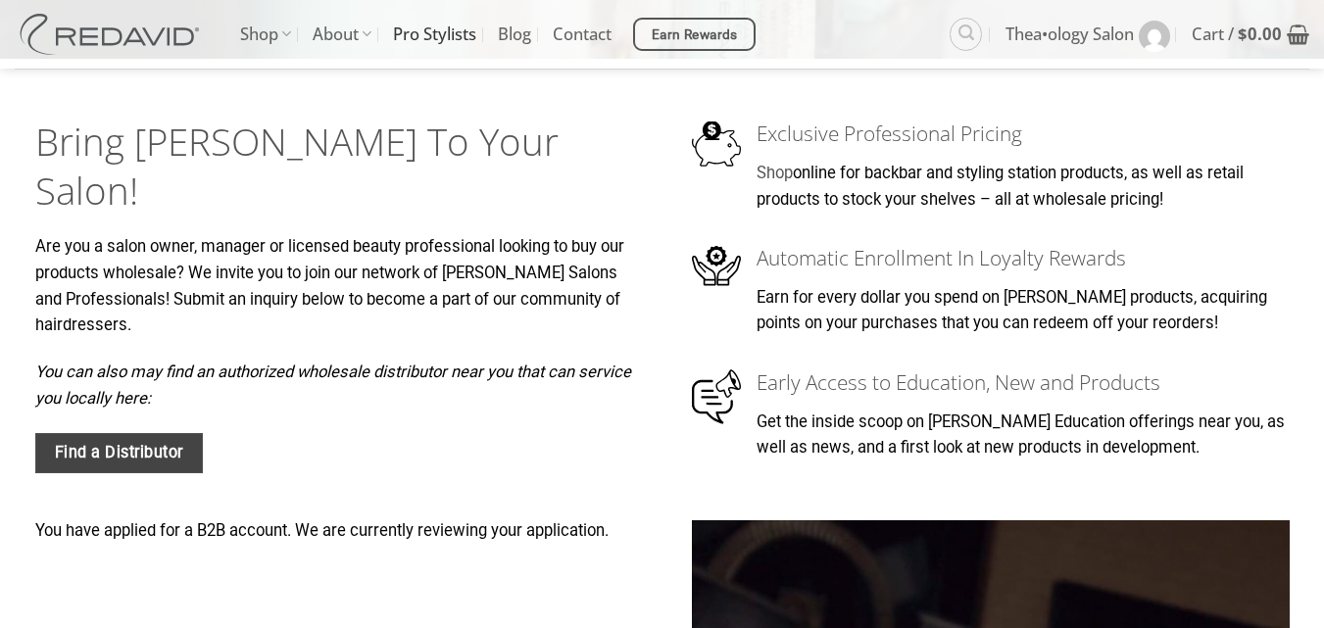
click at [90, 440] on span "Find a Distributor" at bounding box center [119, 452] width 128 height 25
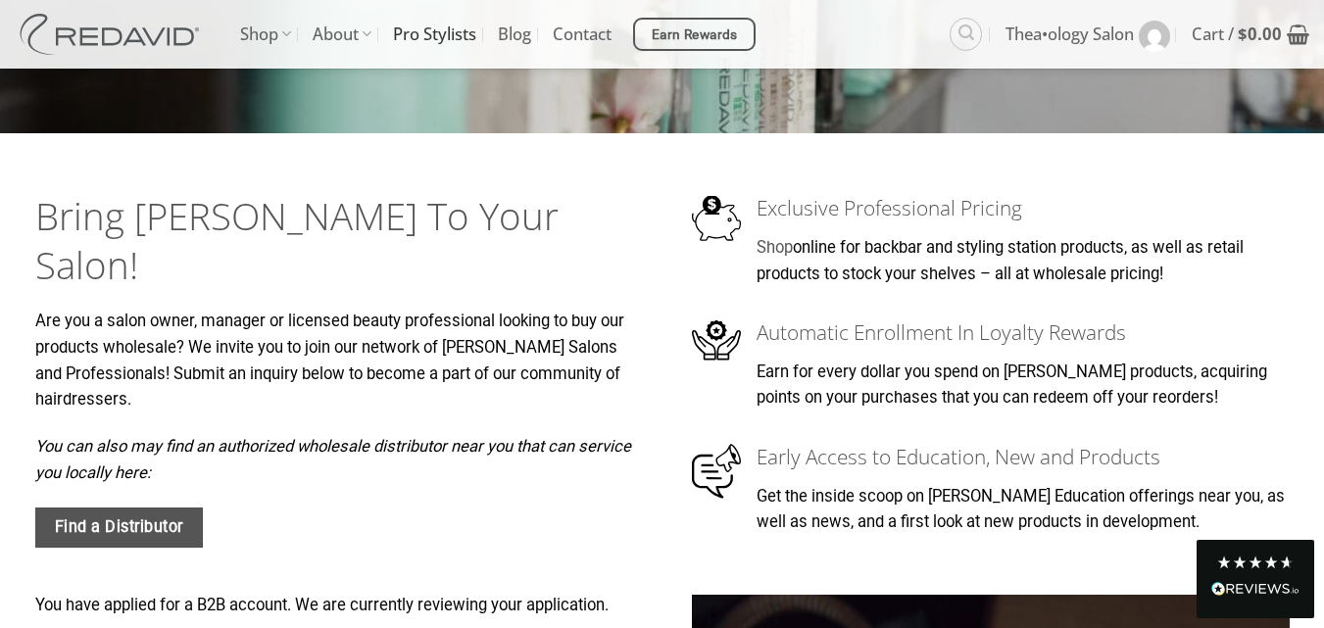
scroll to position [0, 0]
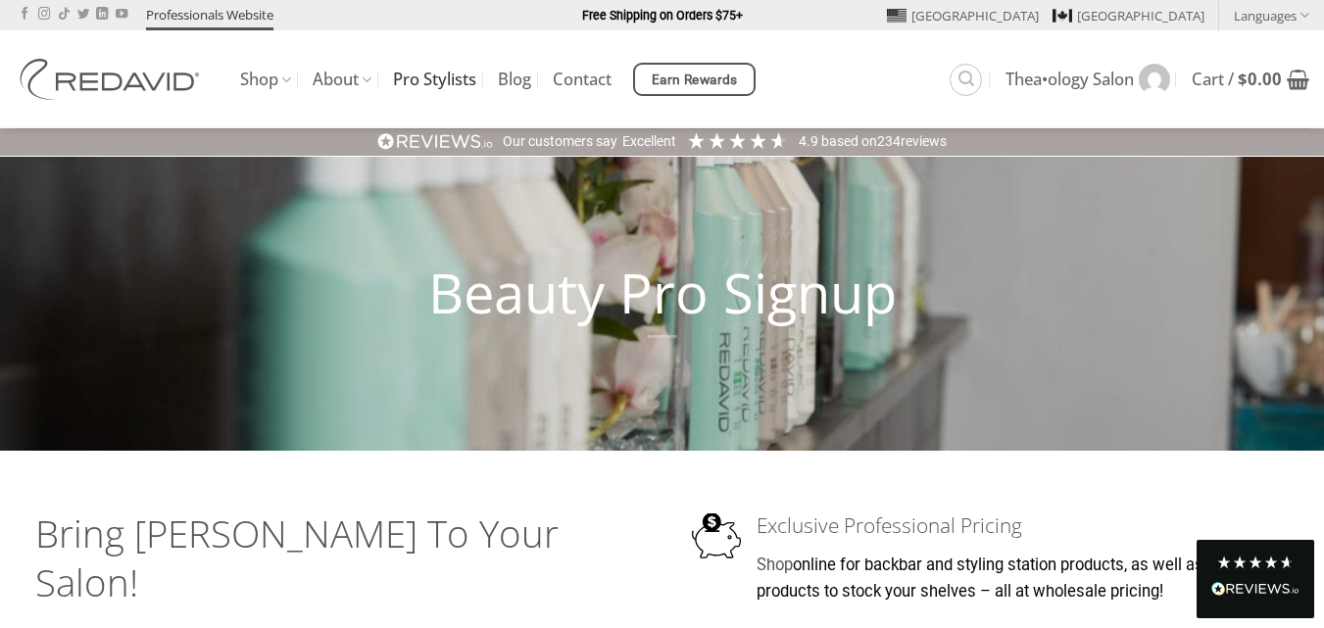
click at [251, 13] on link "Professionals Website" at bounding box center [209, 15] width 127 height 30
